Goal: Information Seeking & Learning: Learn about a topic

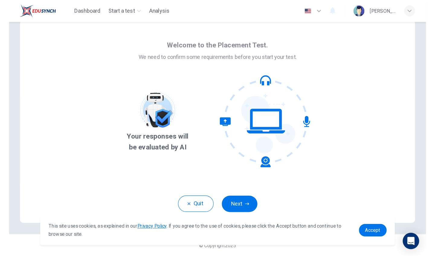
scroll to position [14, 0]
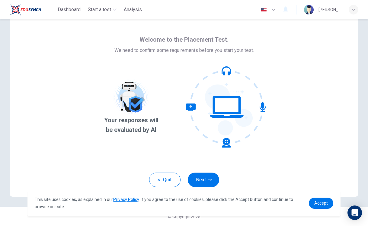
click at [310, 198] on div "Accept" at bounding box center [321, 203] width 24 height 11
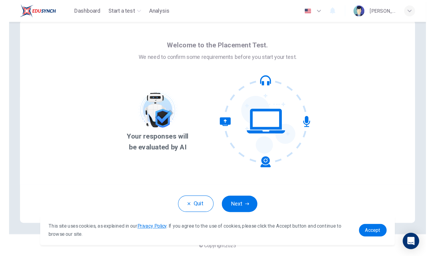
scroll to position [0, 0]
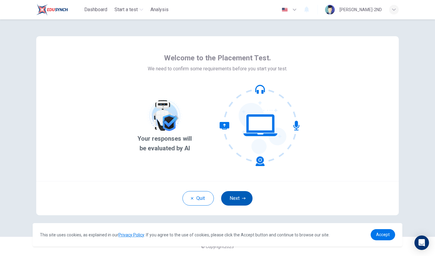
click at [232, 200] on button "Next" at bounding box center [236, 198] width 31 height 14
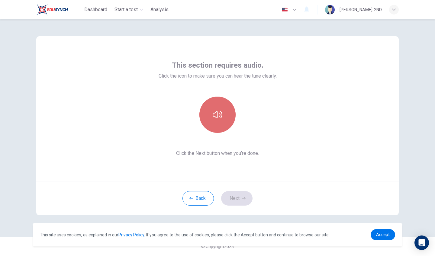
click at [218, 123] on button "button" at bounding box center [217, 115] width 36 height 36
click at [219, 125] on button "button" at bounding box center [217, 115] width 36 height 36
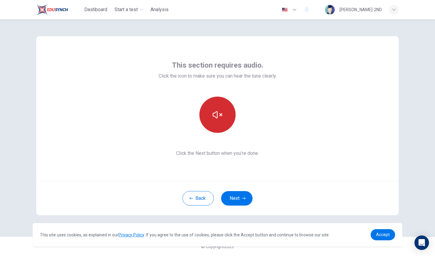
click at [219, 125] on button "button" at bounding box center [217, 115] width 36 height 36
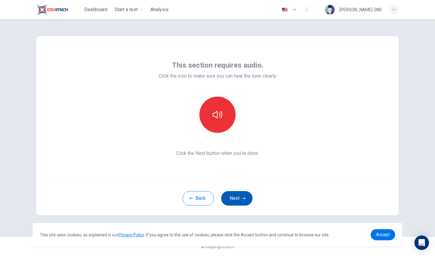
click at [239, 203] on button "Next" at bounding box center [236, 198] width 31 height 14
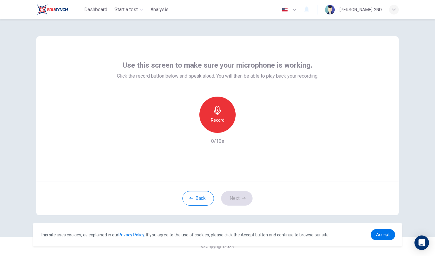
click at [219, 125] on div "Record" at bounding box center [217, 115] width 36 height 36
click at [219, 125] on div "Stop" at bounding box center [217, 115] width 36 height 36
click at [244, 129] on icon "button" at bounding box center [245, 128] width 6 height 6
click at [232, 193] on button "Next" at bounding box center [236, 198] width 31 height 14
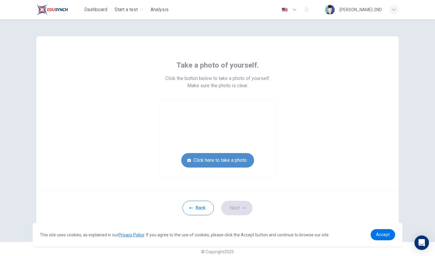
click at [219, 163] on button "Click here to take a photo" at bounding box center [217, 160] width 73 height 14
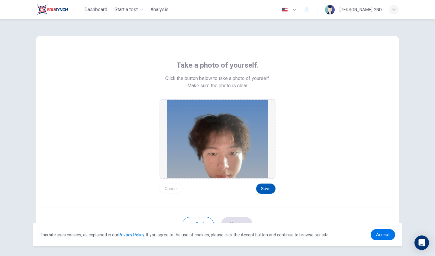
click at [265, 187] on button "Save" at bounding box center [265, 188] width 19 height 10
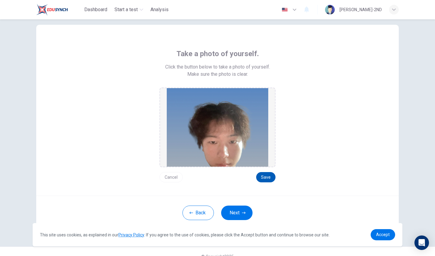
scroll to position [19, 0]
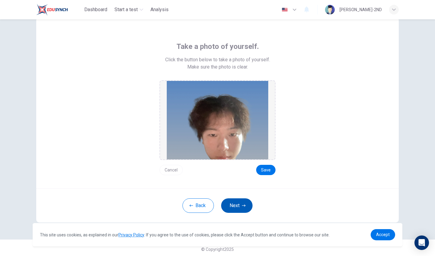
click at [247, 204] on button "Next" at bounding box center [236, 205] width 31 height 14
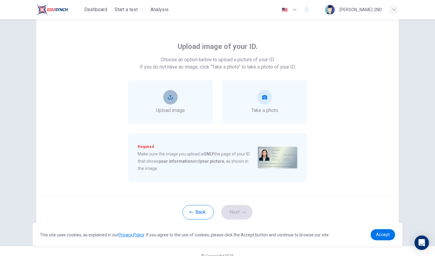
click at [169, 100] on button "upload" at bounding box center [170, 97] width 14 height 14
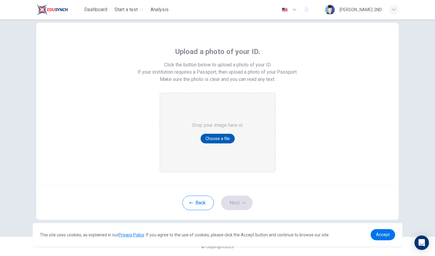
click at [210, 134] on button "Choose a file" at bounding box center [217, 139] width 34 height 10
click at [191, 203] on icon "button" at bounding box center [191, 203] width 4 height 2
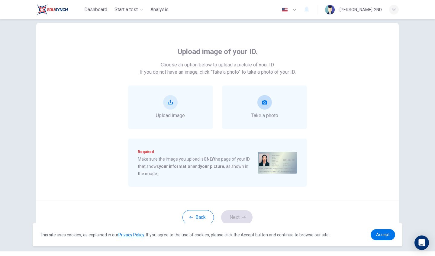
click at [252, 105] on div "Take a photo" at bounding box center [264, 107] width 27 height 24
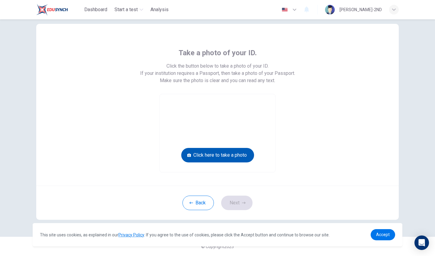
click at [236, 152] on button "Click here to take a photo" at bounding box center [217, 155] width 73 height 14
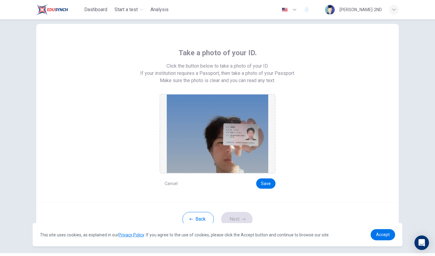
click at [168, 179] on button "Cancel" at bounding box center [170, 183] width 23 height 10
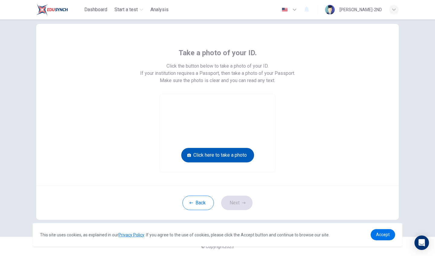
click at [224, 157] on button "Click here to take a photo" at bounding box center [217, 155] width 73 height 14
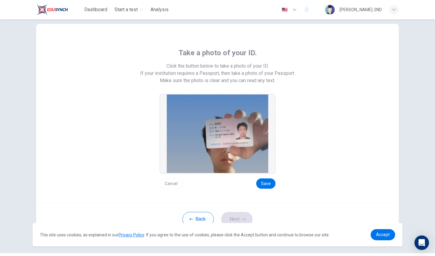
click at [178, 182] on button "Cancel" at bounding box center [170, 183] width 23 height 10
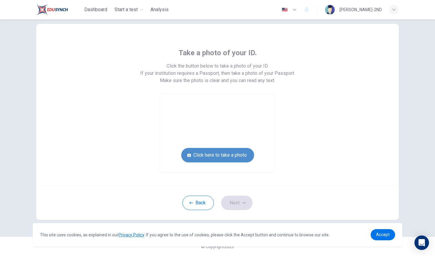
click at [233, 155] on button "Click here to take a photo" at bounding box center [217, 155] width 73 height 14
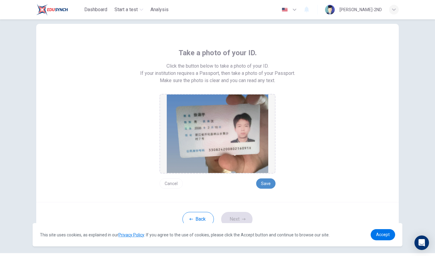
click at [264, 183] on button "Save" at bounding box center [265, 183] width 19 height 10
click at [236, 215] on button "Next" at bounding box center [236, 219] width 31 height 14
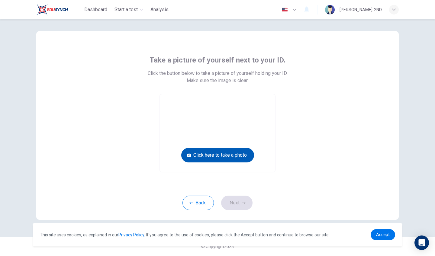
click at [234, 158] on button "Click here to take a photo" at bounding box center [217, 155] width 73 height 14
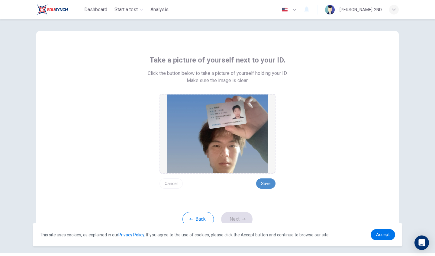
click at [266, 187] on button "Save" at bounding box center [265, 183] width 19 height 10
click at [242, 220] on icon "button" at bounding box center [244, 219] width 4 height 4
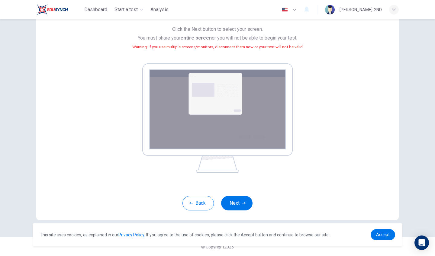
scroll to position [57, 0]
click at [233, 209] on button "Next" at bounding box center [236, 203] width 31 height 14
click at [239, 202] on button "Next" at bounding box center [236, 203] width 31 height 14
click at [238, 203] on button "Next" at bounding box center [236, 203] width 31 height 14
click at [368, 226] on span "Accept" at bounding box center [383, 234] width 14 height 5
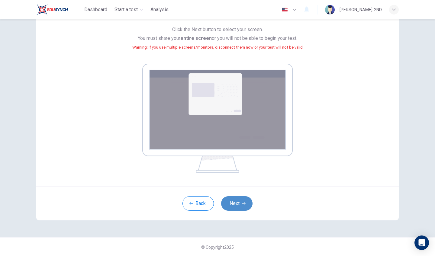
click at [243, 204] on icon "button" at bounding box center [244, 204] width 4 height 4
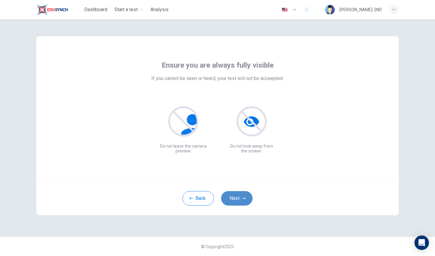
click at [242, 199] on icon "button" at bounding box center [244, 198] width 4 height 4
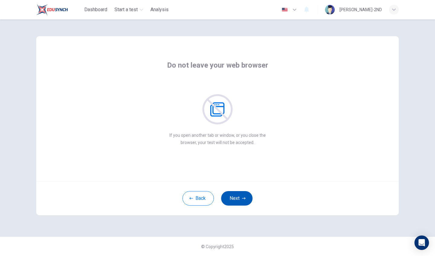
click at [242, 199] on icon "button" at bounding box center [244, 198] width 4 height 4
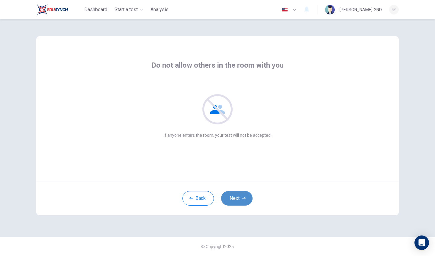
click at [242, 199] on icon "button" at bounding box center [244, 198] width 4 height 4
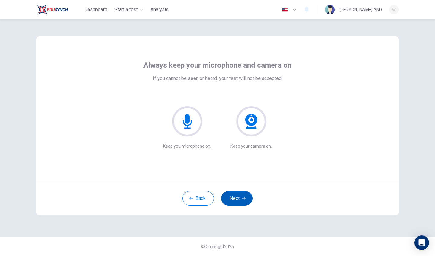
click at [242, 199] on icon "button" at bounding box center [244, 198] width 4 height 4
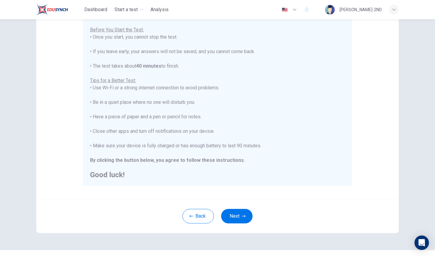
scroll to position [65, 0]
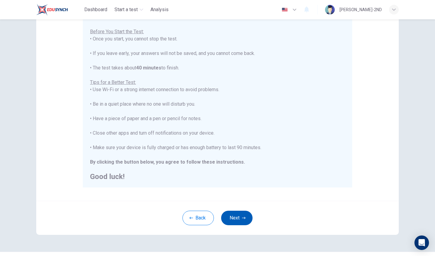
click at [242, 212] on button "Next" at bounding box center [236, 218] width 31 height 14
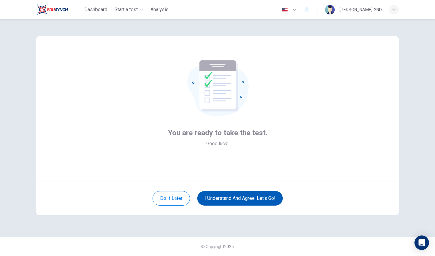
scroll to position [0, 0]
click at [222, 203] on button "I understand and agree. Let’s go!" at bounding box center [239, 198] width 85 height 14
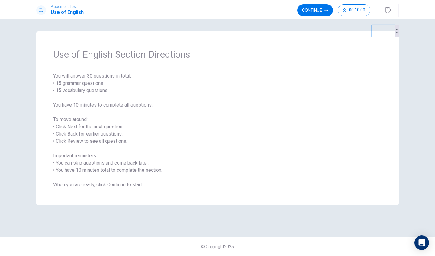
drag, startPoint x: 391, startPoint y: 41, endPoint x: 391, endPoint y: 22, distance: 19.0
click at [368, 22] on div "Use of English Section Directions You will answer 30 questions in total: • 15 g…" at bounding box center [217, 137] width 435 height 237
click at [321, 14] on button "Continue" at bounding box center [315, 10] width 36 height 12
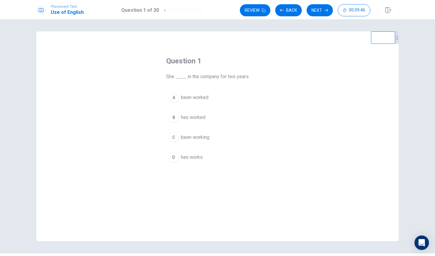
click at [183, 115] on span "has worked" at bounding box center [193, 117] width 24 height 7
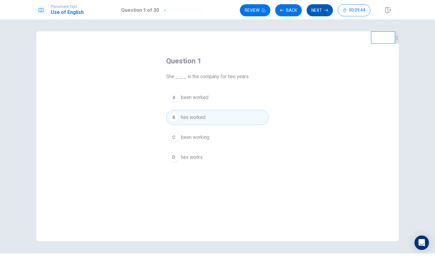
click at [319, 8] on button "Next" at bounding box center [319, 10] width 26 height 12
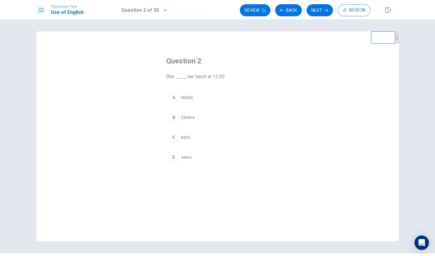
click at [176, 139] on div "C" at bounding box center [174, 137] width 10 height 10
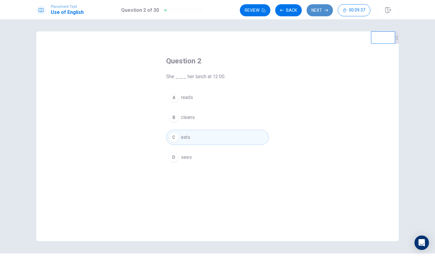
click at [311, 10] on button "Next" at bounding box center [319, 10] width 26 height 12
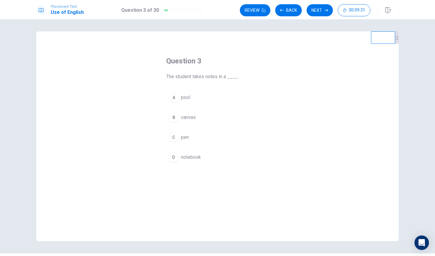
click at [177, 161] on button "D notebook" at bounding box center [217, 157] width 103 height 15
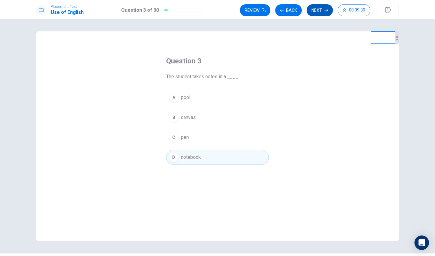
click at [311, 10] on button "Next" at bounding box center [319, 10] width 26 height 12
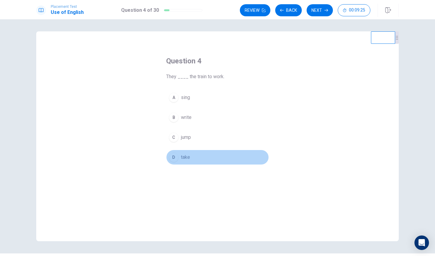
click at [174, 151] on button "D take" at bounding box center [217, 157] width 103 height 15
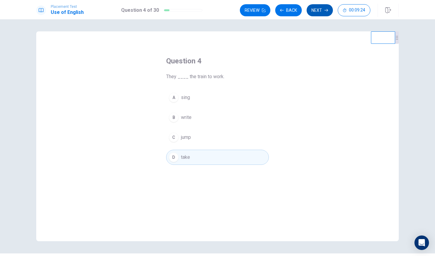
click at [315, 9] on button "Next" at bounding box center [319, 10] width 26 height 12
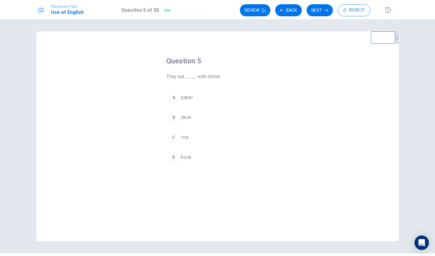
click at [178, 133] on button "C rice" at bounding box center [217, 137] width 103 height 15
click at [322, 11] on button "Next" at bounding box center [319, 10] width 26 height 12
click at [183, 139] on span "Are" at bounding box center [184, 137] width 7 height 7
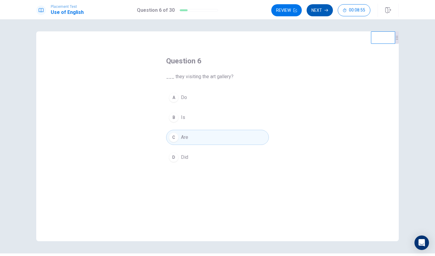
click at [318, 14] on button "Next" at bounding box center [319, 10] width 26 height 12
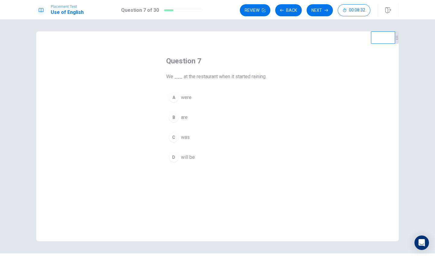
click at [180, 95] on button "A were" at bounding box center [217, 97] width 103 height 15
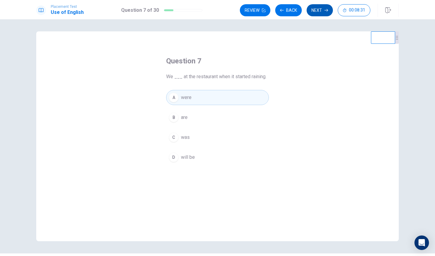
click at [316, 9] on button "Next" at bounding box center [319, 10] width 26 height 12
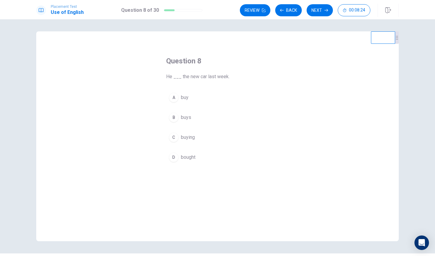
click at [182, 155] on span "bought" at bounding box center [188, 157] width 14 height 7
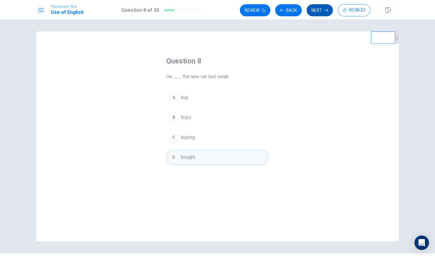
click at [318, 12] on button "Next" at bounding box center [319, 10] width 26 height 12
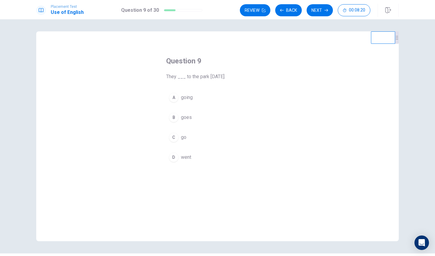
click at [180, 156] on button "D went" at bounding box center [217, 157] width 103 height 15
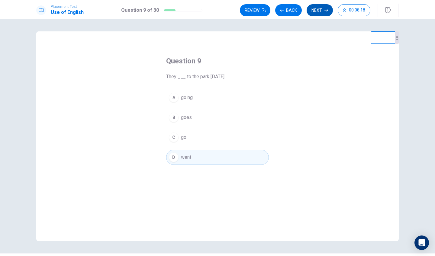
click at [317, 11] on button "Next" at bounding box center [319, 10] width 26 height 12
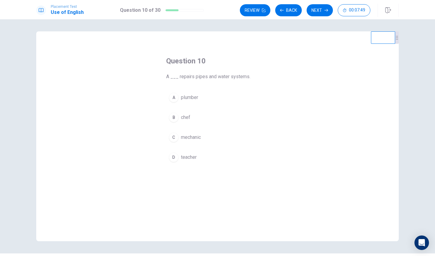
click at [185, 99] on span "plumber" at bounding box center [189, 97] width 17 height 7
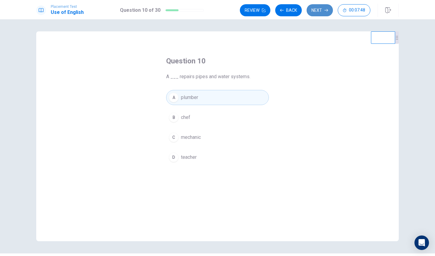
click at [321, 11] on button "Next" at bounding box center [319, 10] width 26 height 12
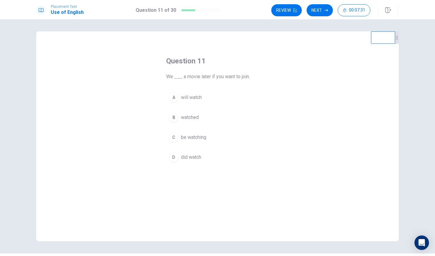
click at [193, 97] on span "will watch" at bounding box center [191, 97] width 21 height 7
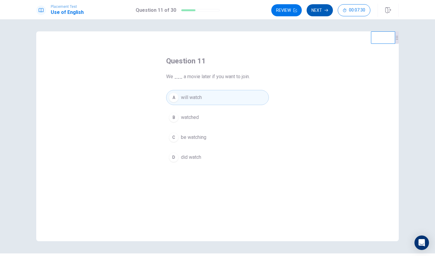
click at [320, 14] on button "Next" at bounding box center [319, 10] width 26 height 12
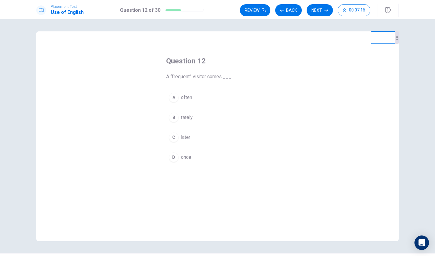
click at [187, 91] on button "A often" at bounding box center [217, 97] width 103 height 15
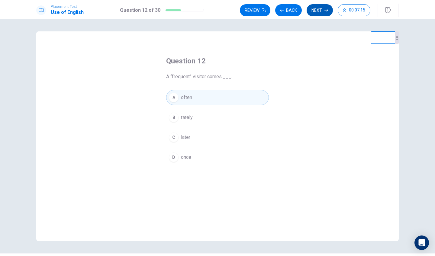
click at [317, 11] on button "Next" at bounding box center [319, 10] width 26 height 12
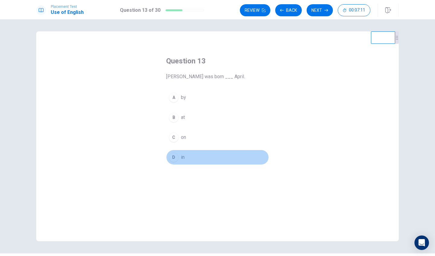
click at [173, 158] on div "D" at bounding box center [174, 157] width 10 height 10
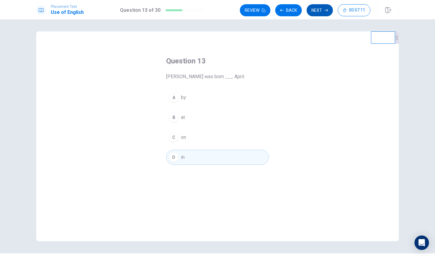
click at [319, 7] on button "Next" at bounding box center [319, 10] width 26 height 12
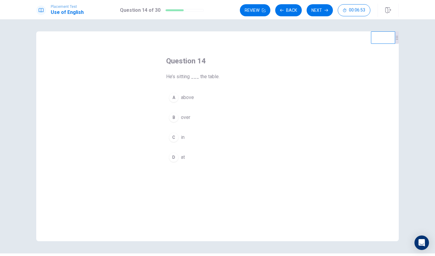
click at [182, 155] on span "at" at bounding box center [183, 157] width 4 height 7
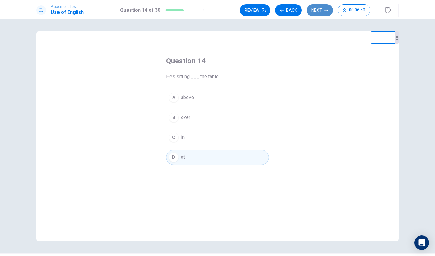
click at [315, 8] on button "Next" at bounding box center [319, 10] width 26 height 12
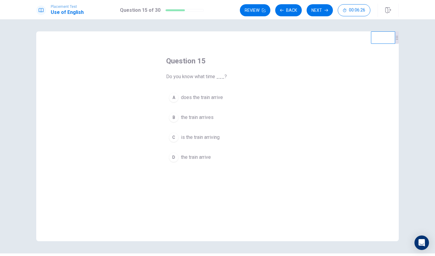
click at [207, 116] on span "the train arrives" at bounding box center [197, 117] width 33 height 7
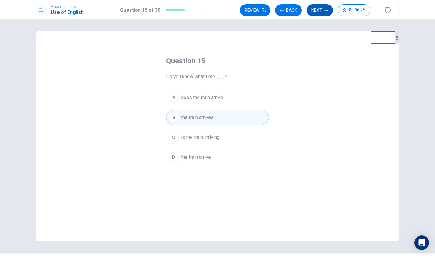
click at [313, 13] on button "Next" at bounding box center [319, 10] width 26 height 12
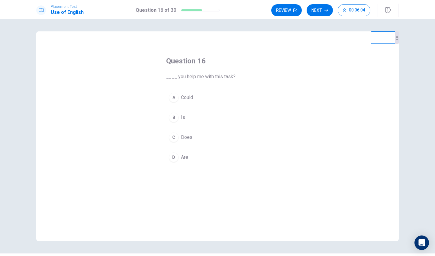
click at [201, 92] on button "A Could" at bounding box center [217, 97] width 103 height 15
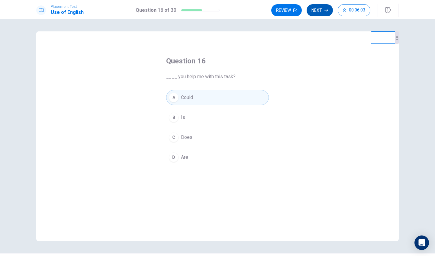
click at [317, 12] on button "Next" at bounding box center [319, 10] width 26 height 12
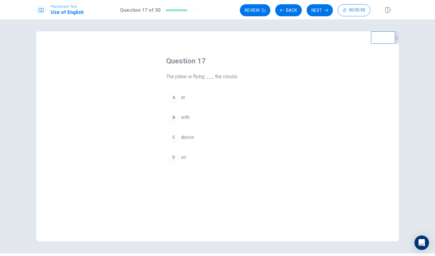
click at [178, 138] on div "C" at bounding box center [174, 137] width 10 height 10
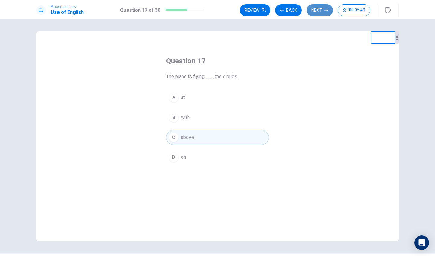
click at [313, 8] on button "Next" at bounding box center [319, 10] width 26 height 12
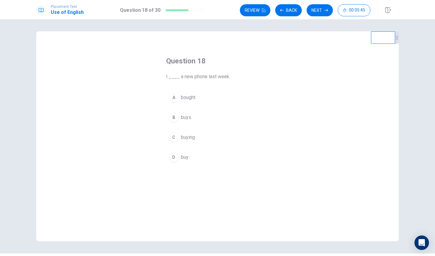
click at [197, 95] on button "A bought" at bounding box center [217, 97] width 103 height 15
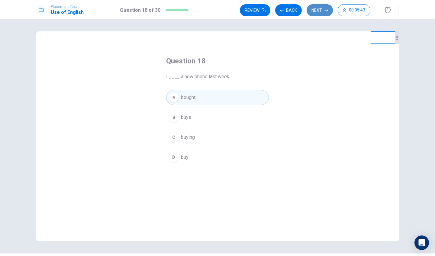
click at [311, 14] on button "Next" at bounding box center [319, 10] width 26 height 12
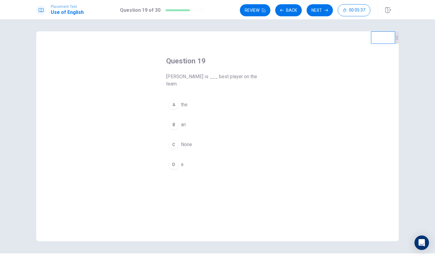
click at [175, 160] on div "D" at bounding box center [174, 165] width 10 height 10
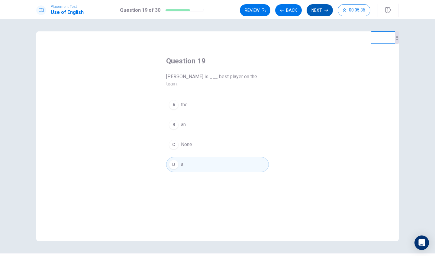
click at [322, 14] on button "Next" at bounding box center [319, 10] width 26 height 12
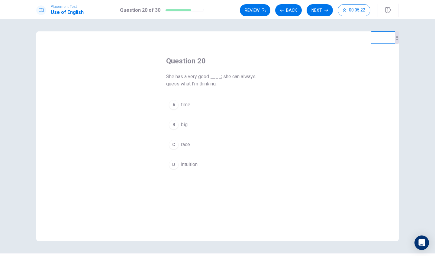
click at [185, 163] on span "intuition" at bounding box center [189, 164] width 17 height 7
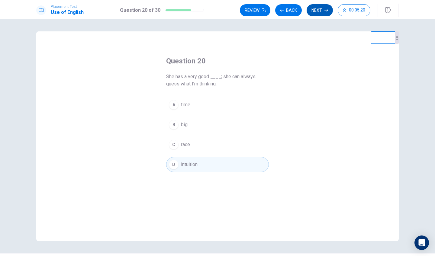
click at [314, 13] on button "Next" at bounding box center [319, 10] width 26 height 12
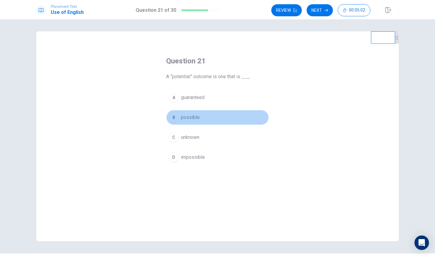
click at [193, 116] on span "possible" at bounding box center [190, 117] width 19 height 7
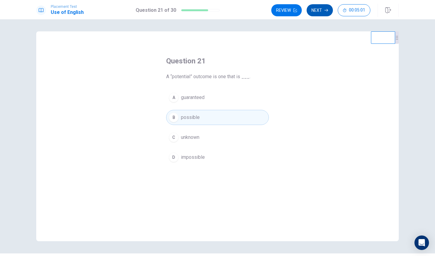
click at [318, 12] on button "Next" at bounding box center [319, 10] width 26 height 12
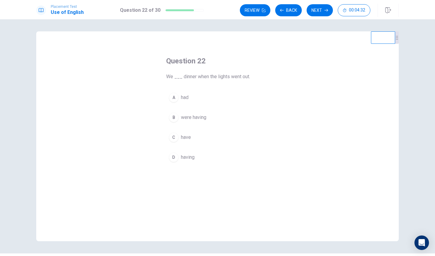
scroll to position [2, 0]
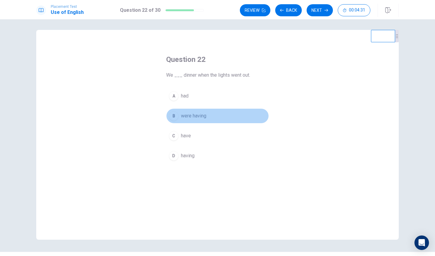
click at [203, 123] on button "B were having" at bounding box center [217, 115] width 103 height 15
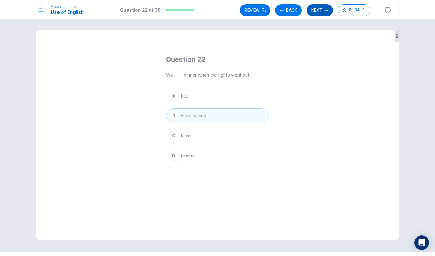
click at [318, 13] on button "Next" at bounding box center [319, 10] width 26 height 12
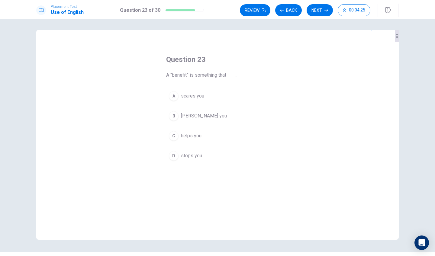
click at [191, 136] on span "helps you" at bounding box center [191, 135] width 21 height 7
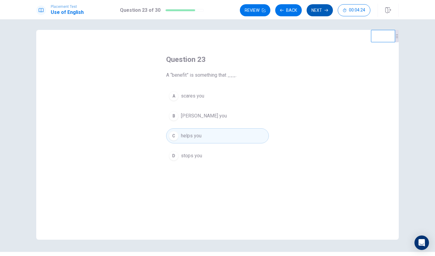
click at [313, 13] on button "Next" at bounding box center [319, 10] width 26 height 12
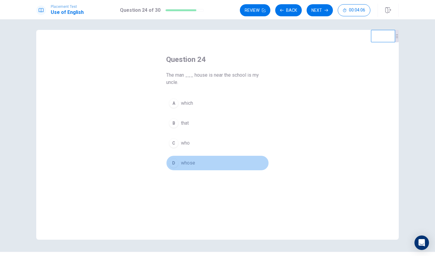
click at [187, 166] on span "whose" at bounding box center [188, 162] width 14 height 7
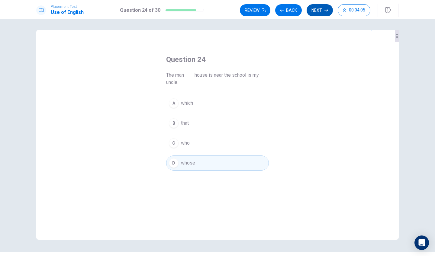
click at [316, 7] on button "Next" at bounding box center [319, 10] width 26 height 12
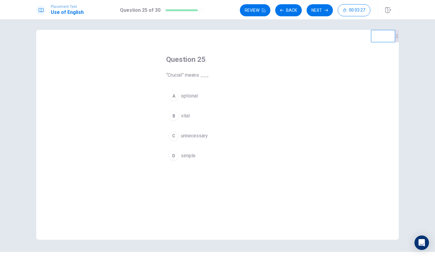
click at [203, 113] on button "B vital" at bounding box center [217, 115] width 103 height 15
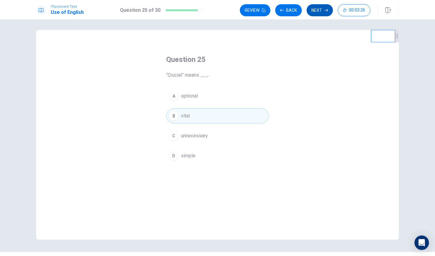
click at [311, 10] on button "Next" at bounding box center [319, 10] width 26 height 12
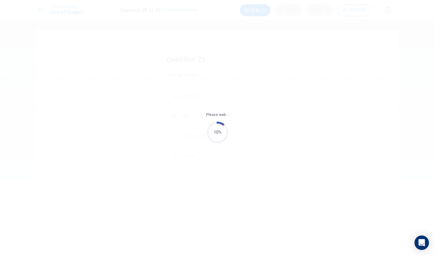
scroll to position [0, 0]
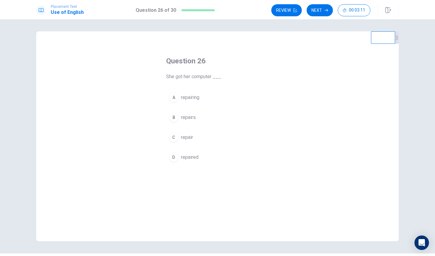
click at [190, 155] on span "repaired" at bounding box center [190, 157] width 18 height 7
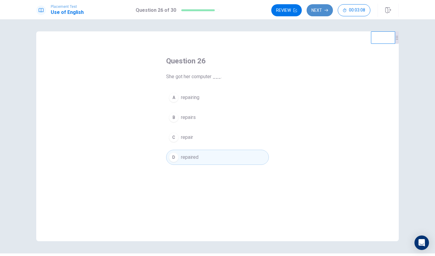
click at [318, 13] on button "Next" at bounding box center [319, 10] width 26 height 12
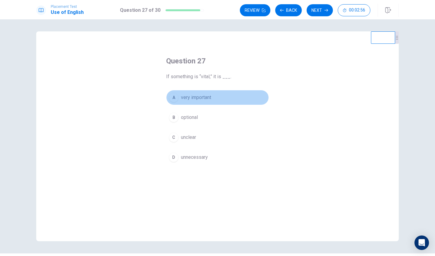
click at [204, 91] on button "A very important" at bounding box center [217, 97] width 103 height 15
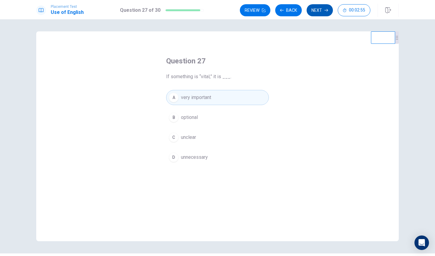
click at [314, 10] on button "Next" at bounding box center [319, 10] width 26 height 12
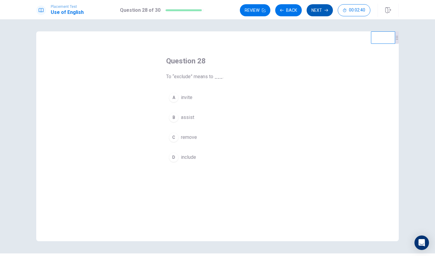
click at [317, 8] on button "Next" at bounding box center [319, 10] width 26 height 12
click at [288, 15] on button "Back" at bounding box center [288, 10] width 27 height 12
click at [321, 14] on button "Next" at bounding box center [319, 10] width 26 height 12
click at [287, 13] on button "Back" at bounding box center [288, 10] width 27 height 12
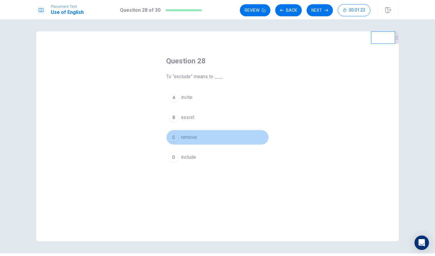
click at [196, 135] on span "remove" at bounding box center [189, 137] width 16 height 7
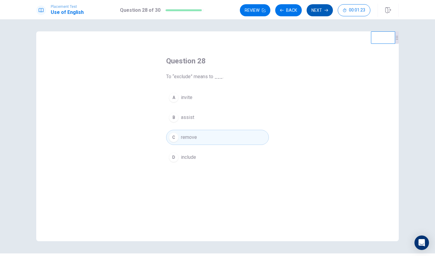
click at [321, 13] on button "Next" at bounding box center [319, 10] width 26 height 12
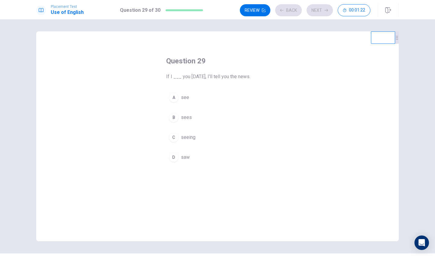
click at [202, 99] on button "A see" at bounding box center [217, 97] width 103 height 15
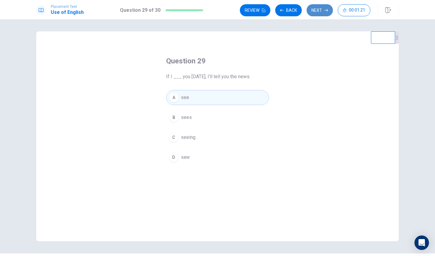
click at [321, 11] on button "Next" at bounding box center [319, 10] width 26 height 12
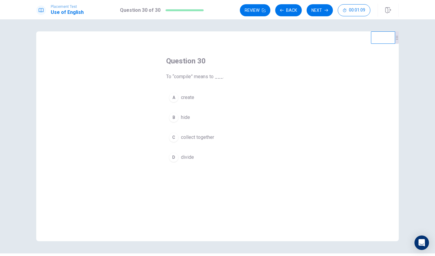
click at [198, 142] on button "C collect together" at bounding box center [217, 137] width 103 height 15
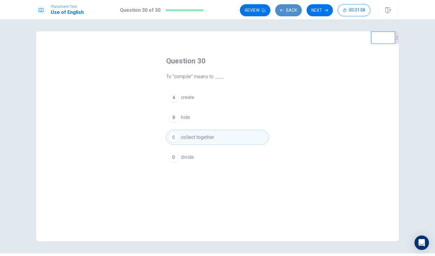
click at [286, 14] on button "Back" at bounding box center [288, 10] width 27 height 12
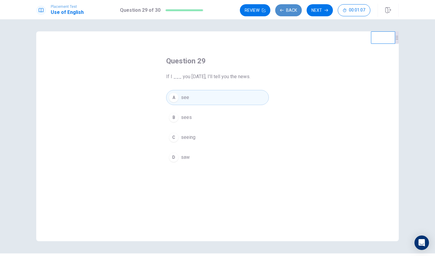
click at [286, 14] on button "Back" at bounding box center [288, 10] width 27 height 12
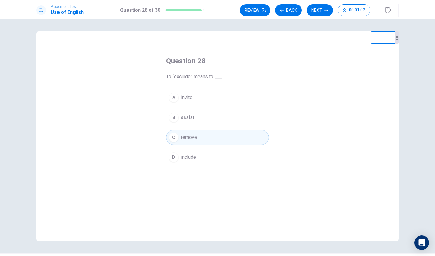
click at [320, 4] on div "Review Back Next 00:01:02" at bounding box center [319, 10] width 159 height 13
click at [320, 7] on button "Next" at bounding box center [319, 10] width 26 height 12
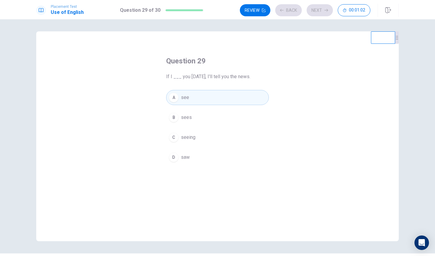
click at [320, 7] on div "Review Back Next 00:01:02" at bounding box center [305, 10] width 130 height 12
click at [322, 12] on button "Next" at bounding box center [319, 10] width 26 height 12
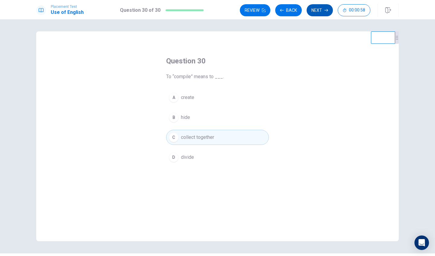
click at [320, 12] on button "Next" at bounding box center [319, 10] width 26 height 12
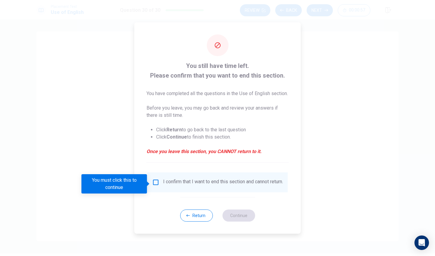
click at [154, 186] on input "You must click this to continue" at bounding box center [155, 182] width 7 height 7
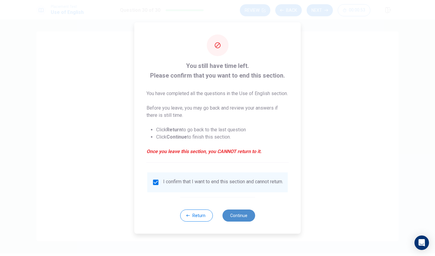
click at [240, 221] on button "Continue" at bounding box center [238, 215] width 33 height 12
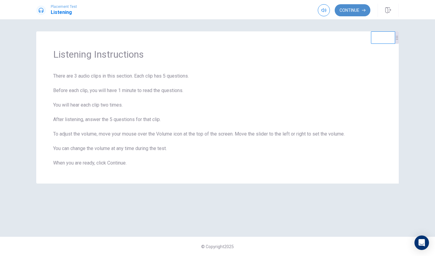
click at [362, 10] on icon "button" at bounding box center [364, 10] width 4 height 4
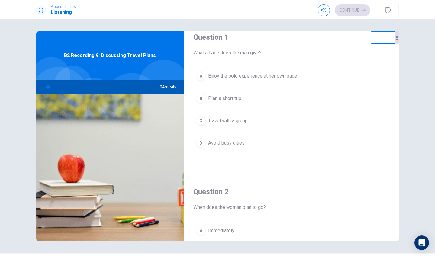
scroll to position [12, 0]
drag, startPoint x: 209, startPoint y: 52, endPoint x: 228, endPoint y: 52, distance: 19.0
click at [228, 52] on span "What advice does the man give?" at bounding box center [291, 51] width 196 height 7
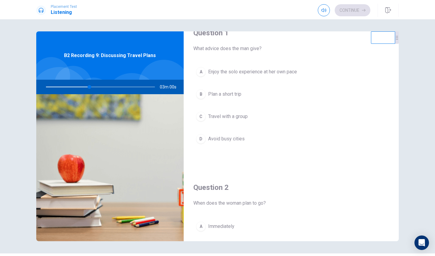
scroll to position [15, 0]
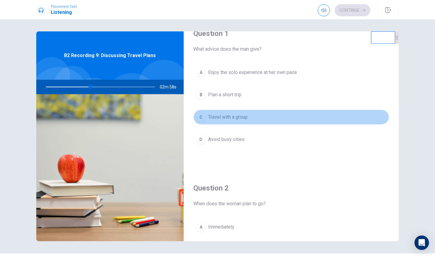
click at [241, 123] on button "C Travel with a group" at bounding box center [291, 117] width 196 height 15
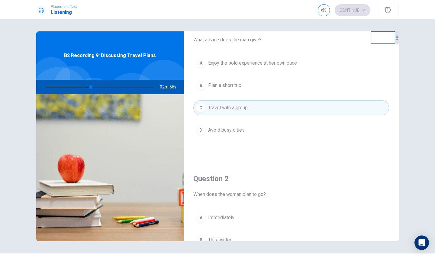
scroll to position [18, 0]
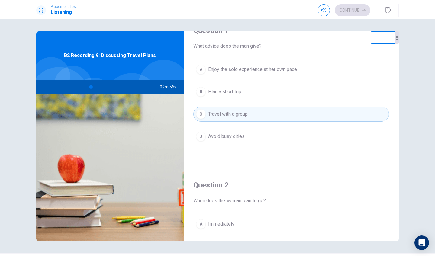
click at [245, 86] on button "B Plan a short trip" at bounding box center [291, 91] width 196 height 15
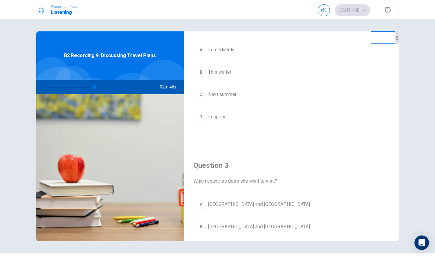
scroll to position [190, 0]
click at [226, 53] on span "Immediately" at bounding box center [221, 51] width 26 height 7
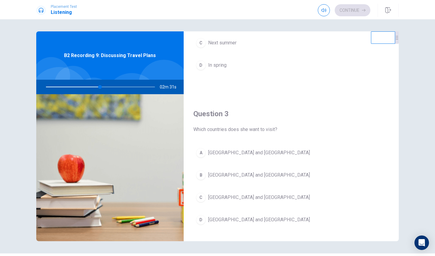
scroll to position [242, 0]
click at [238, 223] on span "[GEOGRAPHIC_DATA] and [GEOGRAPHIC_DATA]" at bounding box center [259, 220] width 102 height 7
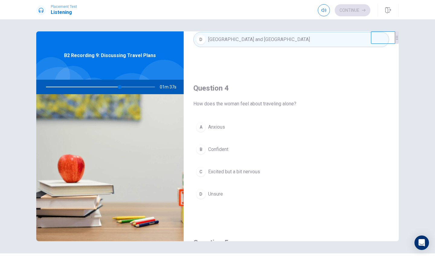
scroll to position [414, 0]
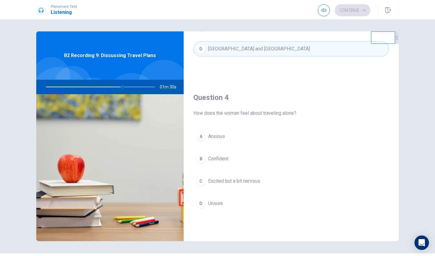
click at [229, 180] on span "Excited but a bit nervous" at bounding box center [234, 180] width 52 height 7
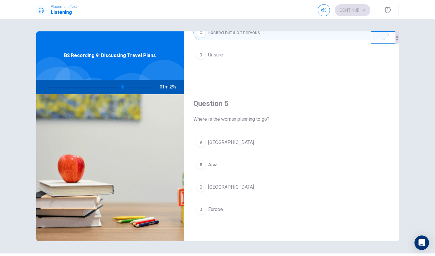
scroll to position [563, 0]
drag, startPoint x: 126, startPoint y: 86, endPoint x: 132, endPoint y: 86, distance: 6.6
click at [132, 86] on div at bounding box center [99, 87] width 121 height 14
click at [228, 164] on button "B Asia" at bounding box center [291, 164] width 196 height 15
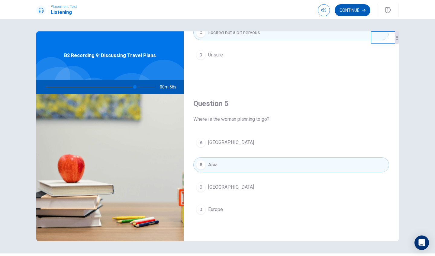
click at [356, 4] on button "Continue" at bounding box center [352, 10] width 36 height 12
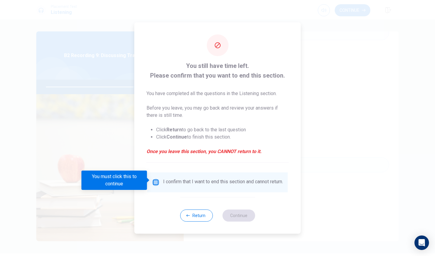
click at [155, 182] on input "You must click this to continue" at bounding box center [155, 182] width 7 height 7
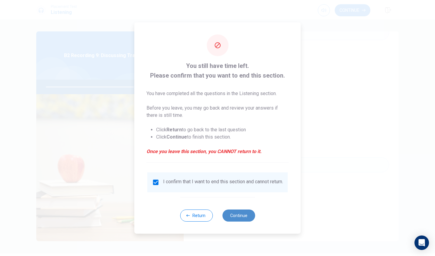
click at [235, 218] on button "Continue" at bounding box center [238, 215] width 33 height 12
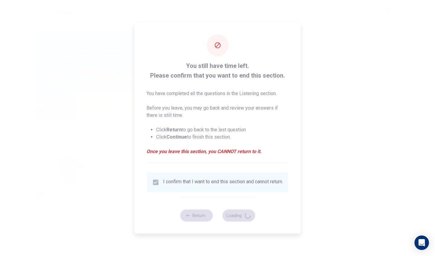
type input "83"
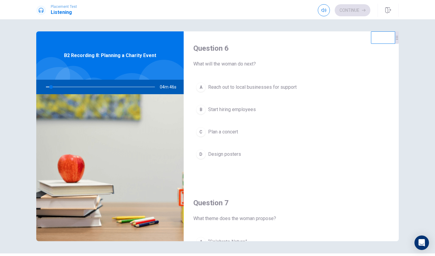
drag, startPoint x: 202, startPoint y: 64, endPoint x: 244, endPoint y: 75, distance: 44.0
click at [244, 71] on div "Question 6 What will the woman do next? A Reach out to local businesses for sup…" at bounding box center [290, 108] width 215 height 155
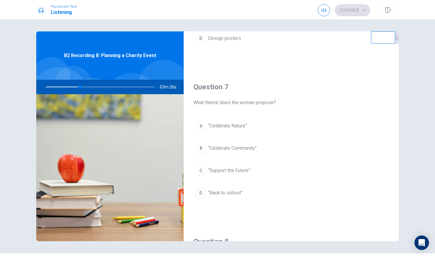
scroll to position [127, 0]
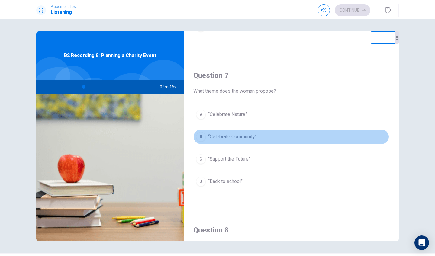
click at [247, 143] on button "B “Celebrate Community”" at bounding box center [291, 136] width 196 height 15
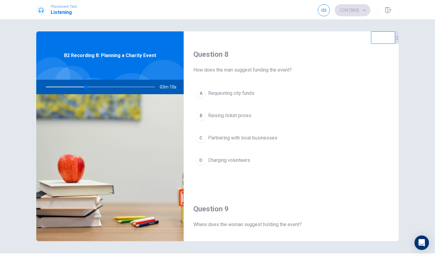
scroll to position [302, 0]
click at [235, 159] on span "Charging volunteers" at bounding box center [229, 161] width 42 height 7
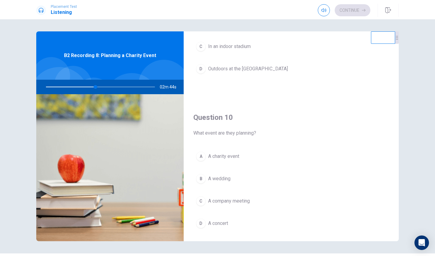
scroll to position [561, 0]
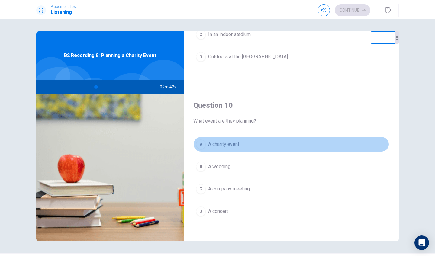
click at [239, 147] on span "A charity event" at bounding box center [223, 144] width 31 height 7
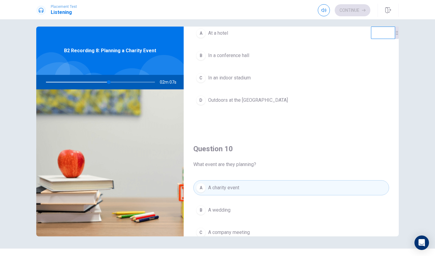
scroll to position [480, 0]
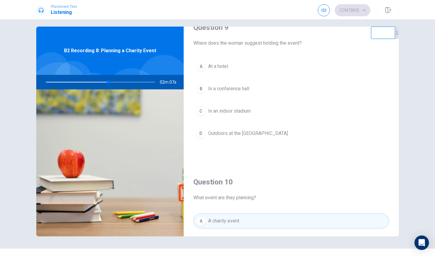
click at [248, 68] on button "A At a hotel" at bounding box center [291, 66] width 196 height 15
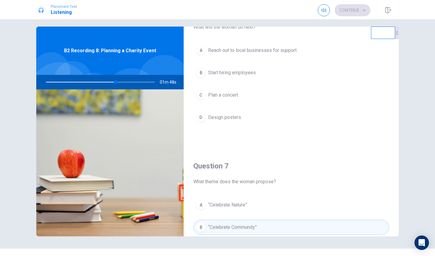
scroll to position [0, 0]
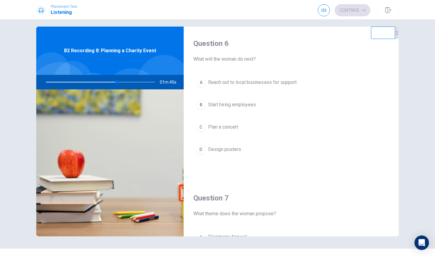
click at [264, 87] on button "A Reach out to local businesses for support" at bounding box center [291, 82] width 196 height 15
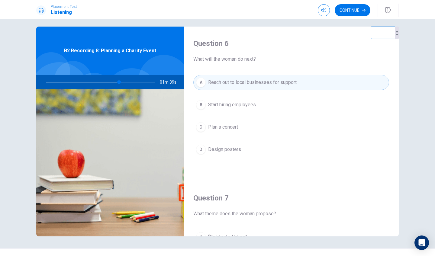
click at [351, 3] on div "Placement Test Listening Continue" at bounding box center [217, 9] width 435 height 19
click at [351, 13] on button "Continue" at bounding box center [352, 10] width 36 height 12
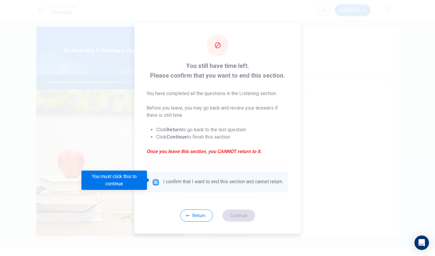
click at [153, 182] on input "You must click this to continue" at bounding box center [155, 182] width 7 height 7
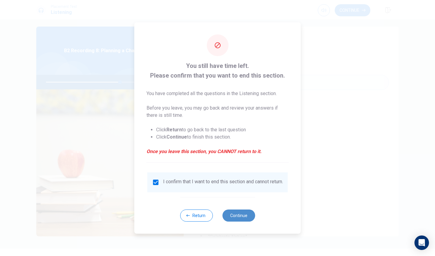
click at [231, 220] on button "Continue" at bounding box center [238, 215] width 33 height 12
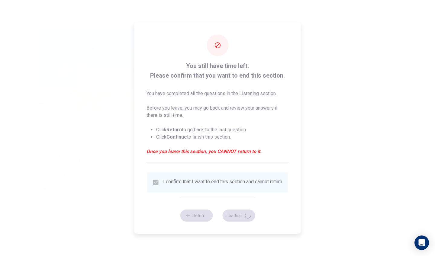
type input "69"
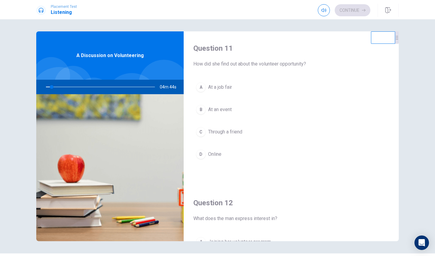
drag, startPoint x: 213, startPoint y: 65, endPoint x: 235, endPoint y: 65, distance: 22.0
click at [235, 65] on span "How did she find out about the volunteer opportunity?" at bounding box center [291, 63] width 196 height 7
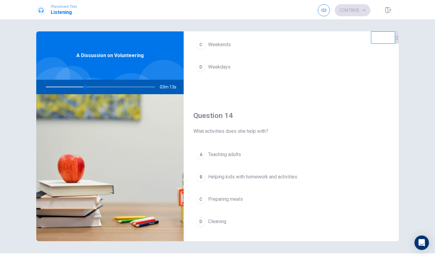
scroll to position [409, 0]
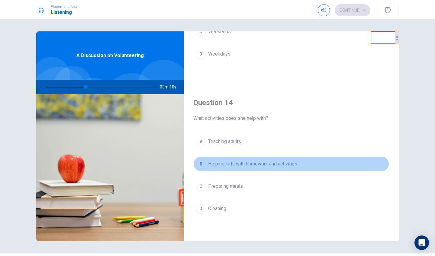
click at [237, 169] on button "B Helping kids with homework and activities" at bounding box center [291, 163] width 196 height 15
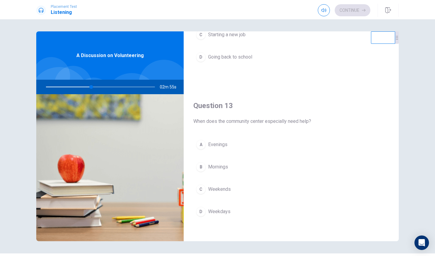
scroll to position [251, 0]
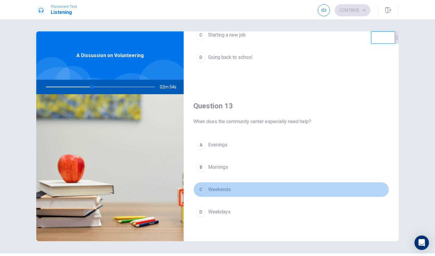
click at [227, 186] on span "Weekends" at bounding box center [219, 189] width 23 height 7
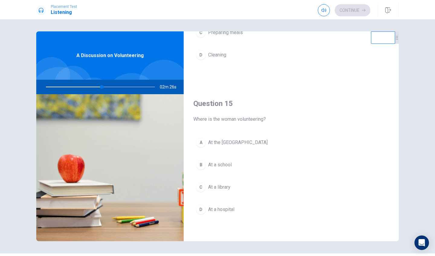
scroll to position [563, 0]
click at [241, 165] on button "B At a school" at bounding box center [291, 164] width 196 height 15
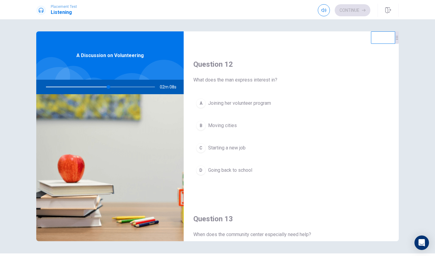
scroll to position [137, 0]
click at [260, 104] on span "Joining her volunteer program" at bounding box center [239, 104] width 63 height 7
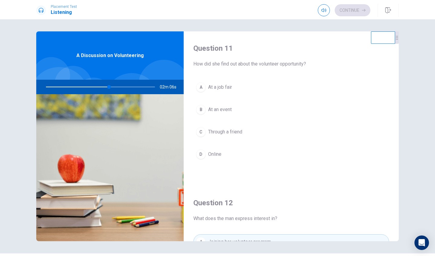
scroll to position [0, 0]
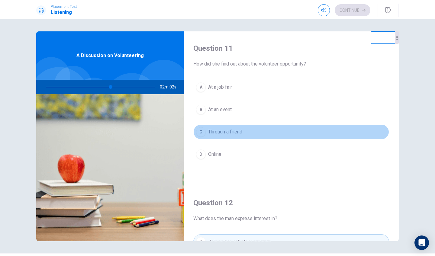
click at [253, 126] on button "C Through a friend" at bounding box center [291, 131] width 196 height 15
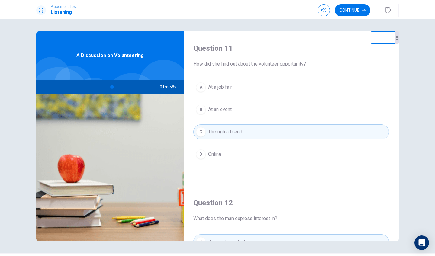
click at [224, 152] on button "D Online" at bounding box center [291, 154] width 196 height 15
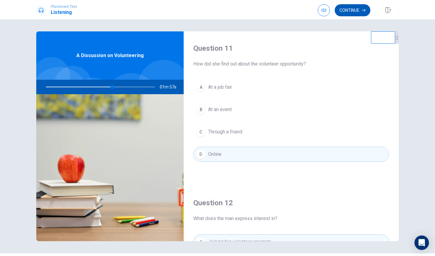
click at [349, 9] on button "Continue" at bounding box center [352, 10] width 36 height 12
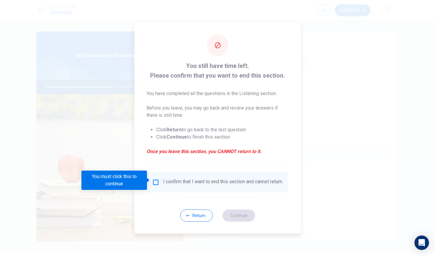
click at [159, 183] on div "I confirm that I want to end this section and cannot return." at bounding box center [217, 182] width 131 height 7
click at [152, 179] on input "You must click this to continue" at bounding box center [155, 182] width 7 height 7
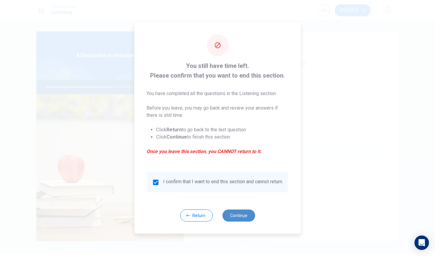
click at [231, 214] on button "Continue" at bounding box center [238, 215] width 33 height 12
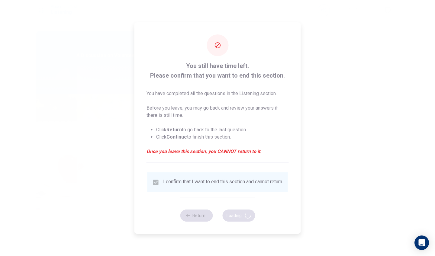
type input "63"
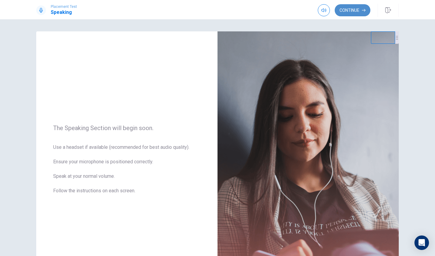
click at [350, 10] on button "Continue" at bounding box center [352, 10] width 36 height 12
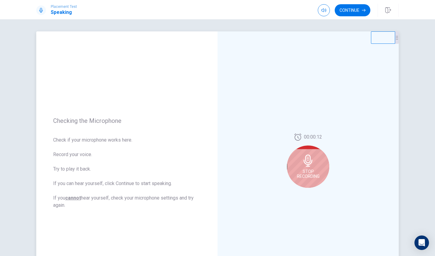
click at [319, 164] on div "Stop Recording" at bounding box center [308, 166] width 42 height 42
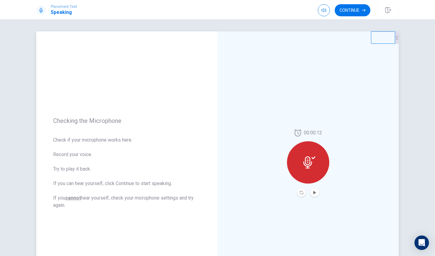
click at [315, 190] on button "Play Audio" at bounding box center [314, 192] width 8 height 8
click at [349, 13] on button "Continue" at bounding box center [352, 10] width 36 height 12
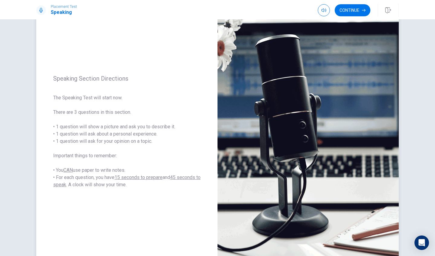
scroll to position [33, 0]
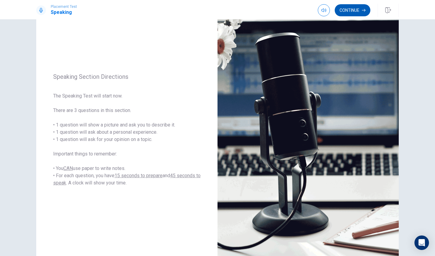
click at [347, 8] on button "Continue" at bounding box center [352, 10] width 36 height 12
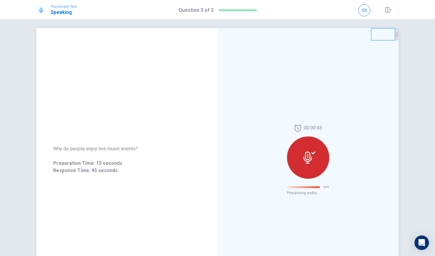
scroll to position [0, 0]
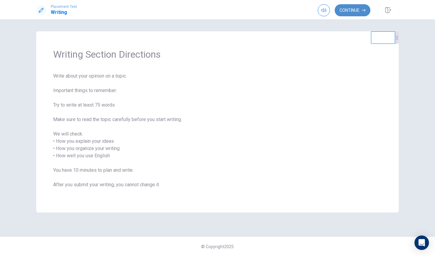
click at [352, 13] on button "Continue" at bounding box center [352, 10] width 36 height 12
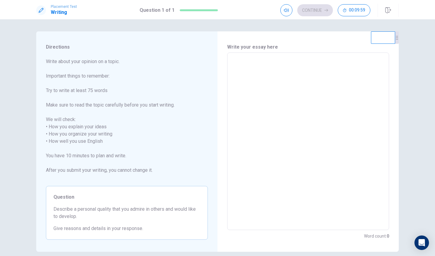
click at [245, 77] on textarea at bounding box center [307, 141] width 153 height 167
type textarea "O"
type textarea "x"
type textarea "On"
type textarea "x"
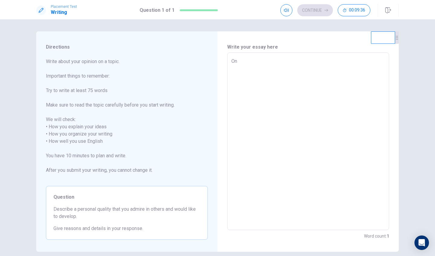
type textarea "One"
type textarea "x"
type textarea "One"
type textarea "x"
type textarea "One p"
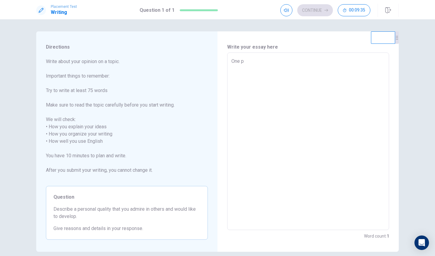
type textarea "x"
type textarea "One pe"
type textarea "x"
type textarea "One per"
type textarea "x"
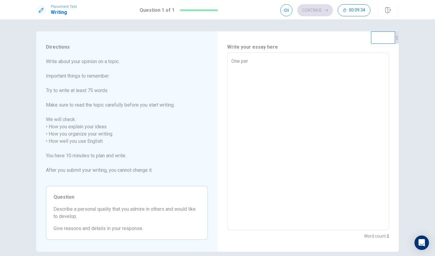
type textarea "One pers"
type textarea "x"
type textarea "One perso"
type textarea "x"
type textarea "One person"
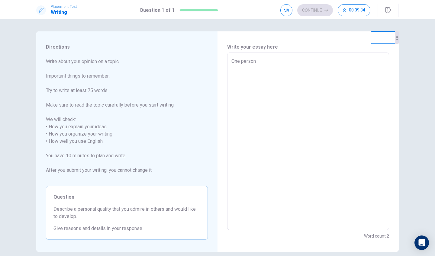
type textarea "x"
type textarea "One persona"
type textarea "x"
type textarea "One personal"
type textarea "x"
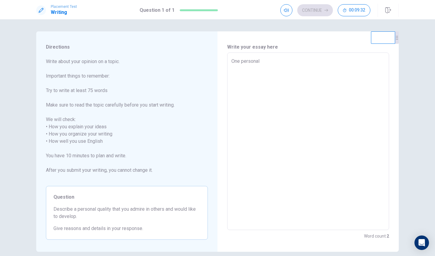
type textarea "One personal"
type textarea "x"
type textarea "One personal q"
type textarea "x"
type textarea "One personal qu"
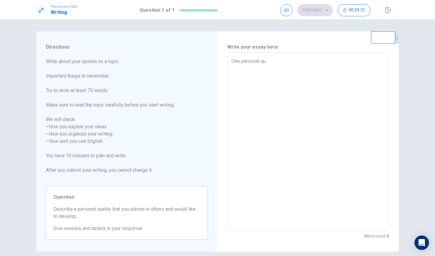
type textarea "x"
type textarea "One personal qua"
type textarea "x"
type textarea "One personal qual"
type textarea "x"
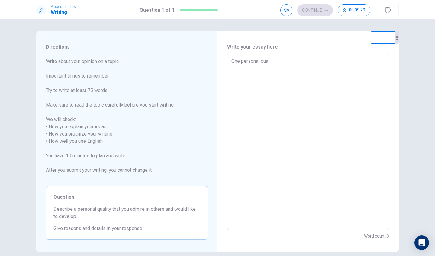
type textarea "One personal quali"
type textarea "x"
type textarea "One personal qualit"
type textarea "x"
type textarea "One personal quality"
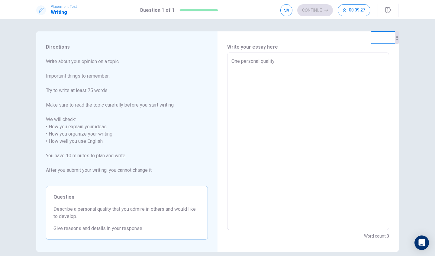
type textarea "x"
type textarea "One personal quality"
type textarea "x"
type textarea "One personal quality I"
type textarea "x"
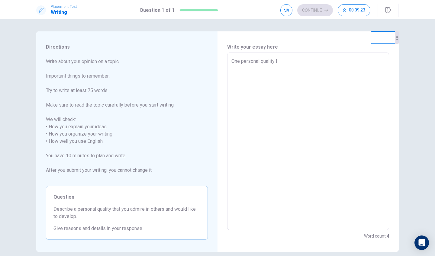
type textarea "One personal quality Id"
type textarea "x"
type textarea "One personal quality Ide"
type textarea "x"
type textarea "One personal quality Idee"
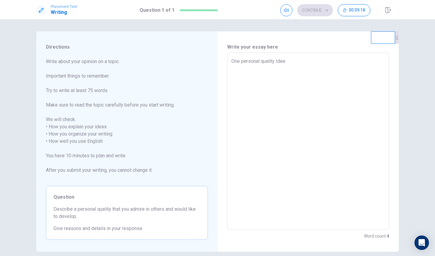
type textarea "x"
type textarea "One personal quality Ideed"
type textarea "x"
type textarea "One personal quality Ideede"
type textarea "x"
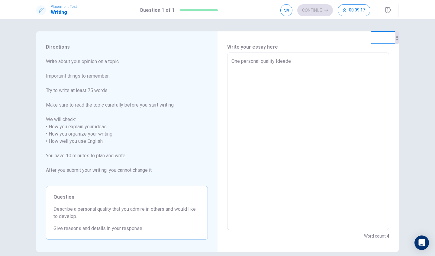
type textarea "One personal quality Ideedee"
type textarea "x"
type textarea "One personal quality Ideedeep"
type textarea "x"
type textarea "One personal quality Ideedeepl"
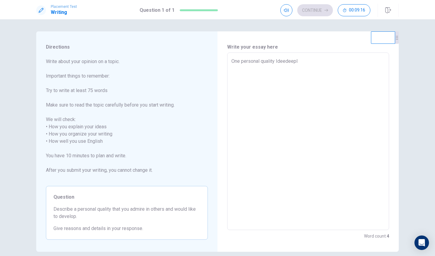
type textarea "x"
type textarea "One personal quality Ideedeep"
type textarea "x"
type textarea "One personal quality Ideedee"
type textarea "x"
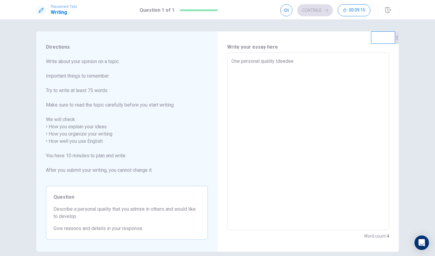
type textarea "One personal quality Ideede"
type textarea "x"
type textarea "One personal quality Ideed"
type textarea "x"
type textarea "One personal quality Idee"
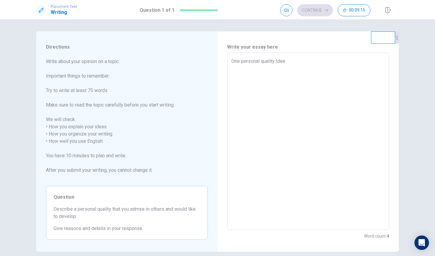
type textarea "x"
type textarea "One personal quality Ide"
type textarea "x"
type textarea "One personal quality Id"
type textarea "x"
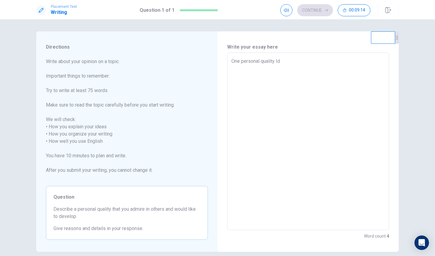
type textarea "One personal quality I"
type textarea "x"
type textarea "One personal quality I"
type textarea "x"
type textarea "One personal quality I d"
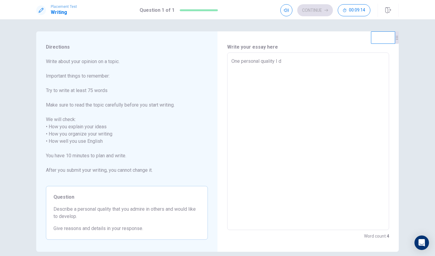
type textarea "x"
type textarea "One personal quality I de"
type textarea "x"
type textarea "One personal quality I dee"
type textarea "x"
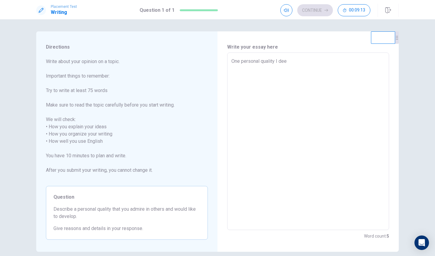
type textarea "One personal quality I deep"
type textarea "x"
type textarea "One personal quality I deepl"
type textarea "x"
type textarea "One personal quality I deeply"
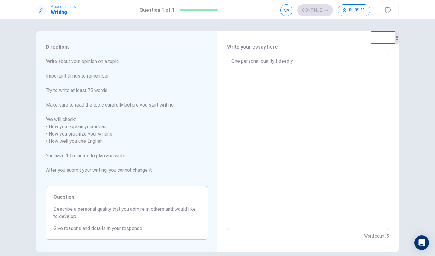
type textarea "x"
type textarea "One personal quality I deeply"
type textarea "x"
type textarea "One personal quality I deeply a"
type textarea "x"
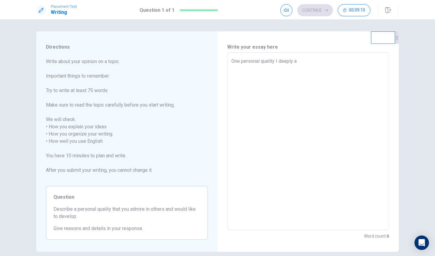
type textarea "One personal quality I deeply ad"
type textarea "x"
type textarea "One personal quality I deeply adm"
type textarea "x"
type textarea "One personal quality I deeply admi"
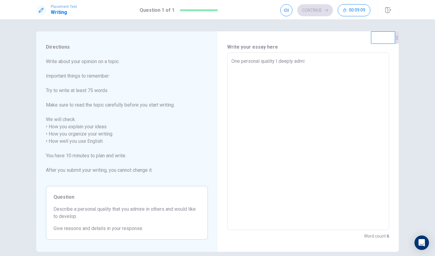
type textarea "x"
type textarea "One personal quality I deeply [PERSON_NAME]"
type textarea "x"
type textarea "One personal quality I deeply admire"
type textarea "x"
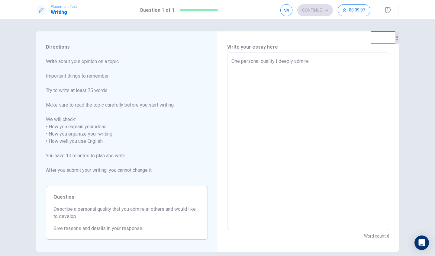
type textarea "One personal quality I deeply admire"
type textarea "x"
type textarea "One personal quality I deeply admire a"
type textarea "x"
type textarea "One personal quality I deeply admire an"
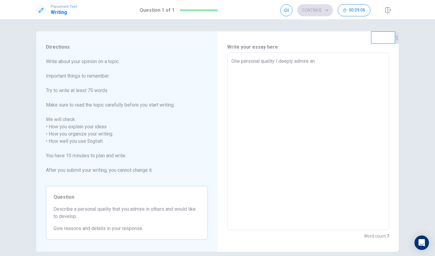
type textarea "x"
type textarea "One personal quality I deeply admire and"
type textarea "x"
type textarea "One personal quality I deeply admire and"
type textarea "x"
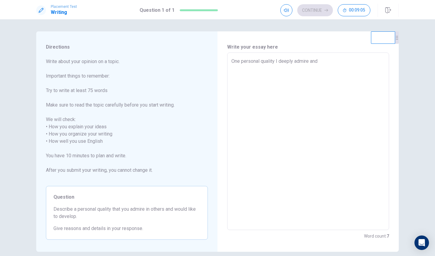
type textarea "One personal quality I deeply admire and w"
type textarea "x"
type textarea "One personal quality I deeply admire and wi"
type textarea "x"
type textarea "One personal quality I deeply admire and wis"
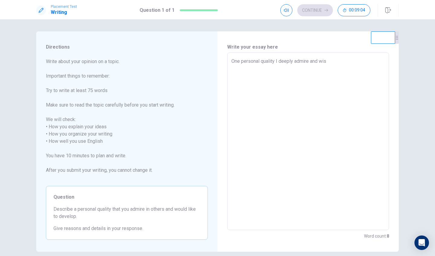
type textarea "x"
type textarea "One personal quality I deeply admire and wish"
type textarea "x"
type textarea "One personal quality I deeply admire and wish"
type textarea "x"
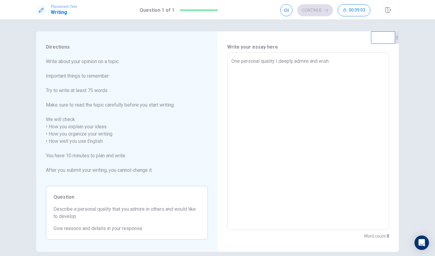
type textarea "One personal quality I deeply admire and wish t"
type textarea "x"
type textarea "One personal quality I deeply admire and wish to"
type textarea "x"
type textarea "One personal quality I deeply admire and wish to"
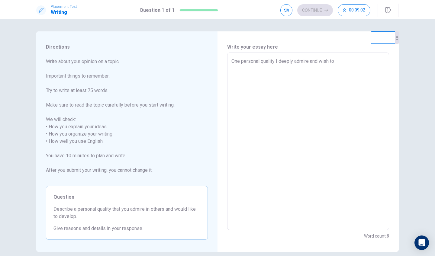
type textarea "x"
type textarea "One personal quality I deeply admire and wish to d"
type textarea "x"
type textarea "One personal quality I deeply admire and wish to de"
type textarea "x"
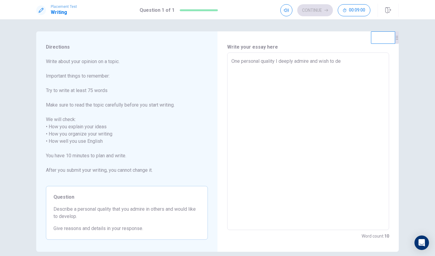
type textarea "One personal quality I deeply admire and wish to dev"
type textarea "x"
type textarea "One personal quality I deeply admire and wish to deve"
type textarea "x"
type textarea "One personal quality I deeply admire and wish to devel"
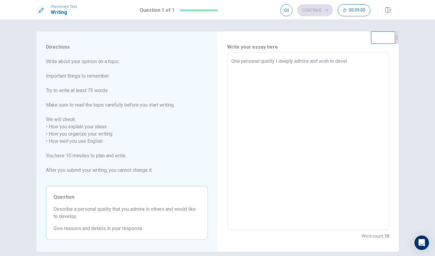
type textarea "x"
type textarea "One personal quality I deeply admire and wish to develo"
type textarea "x"
type textarea "One personal quality I deeply admire and wish to develop"
type textarea "x"
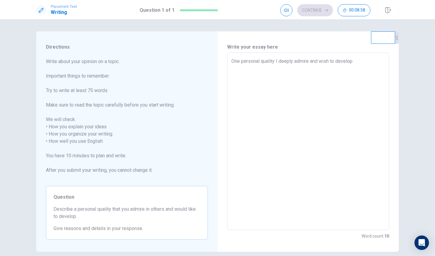
type textarea "One personal quality I deeply admire and wish to develop"
type textarea "x"
type textarea "One personal quality I deeply admire and wish to develop i"
type textarea "x"
type textarea "One personal quality I deeply admire and wish to develop is"
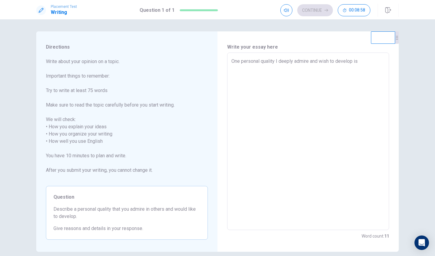
type textarea "x"
type textarea "One personal quality I deeply admire and wish to develop is"
type textarea "x"
type textarea "One personal quality I deeply admire and wish to develop is p"
type textarea "x"
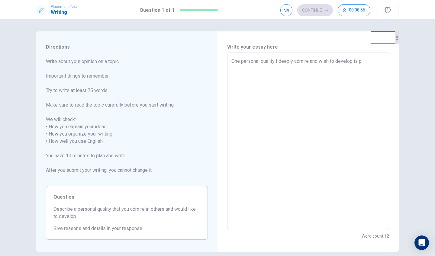
type textarea "One personal quality I deeply admire and wish to develop is pe"
type textarea "x"
type textarea "One personal quality I deeply admire and wish to develop is per"
type textarea "x"
type textarea "One personal quality I deeply admire and wish to develop is pers"
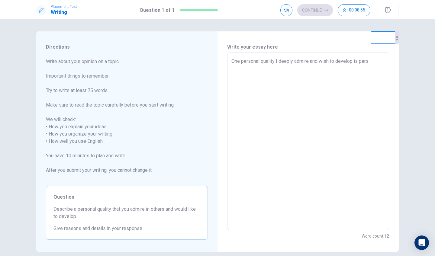
type textarea "x"
type textarea "One personal quality I deeply admire and wish to develop is perse"
type textarea "x"
type textarea "One personal quality I deeply admire and wish to develop is [PERSON_NAME]"
type textarea "x"
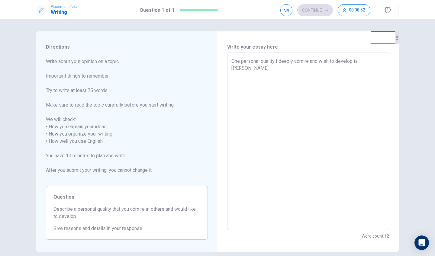
type textarea "One personal quality I deeply admire and wish to develop is perserv"
type textarea "x"
type textarea "One personal quality I deeply admire and wish to develop is [PERSON_NAME]"
type textarea "x"
type textarea "One personal quality I deeply admire and wish to develop is perserver"
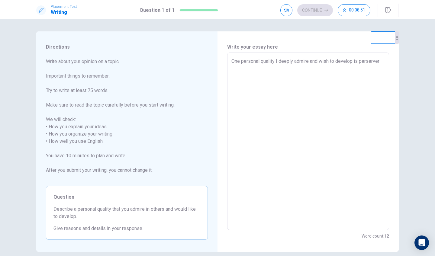
type textarea "x"
type textarea "One personal quality I deeply admire and wish to develop is [PERSON_NAME]"
type textarea "x"
type textarea "One personal quality I deeply admire and wish to develop is [PERSON_NAME]"
type textarea "x"
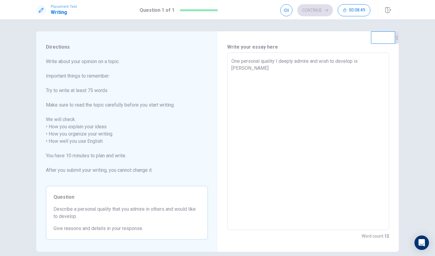
type textarea "One personal quality I deeply admire and wish to develop is perserveranc"
type textarea "x"
type textarea "One personal quality I deeply admire and wish to develop is perserverance"
type textarea "x"
type textarea "One personal quality I deeply admire and wish to develop is perserverance"
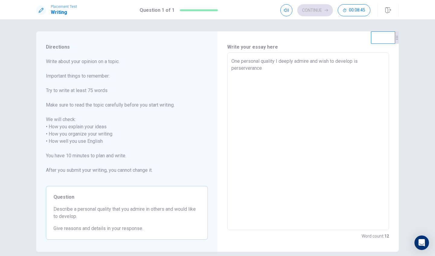
type textarea "x"
type textarea "One personal quality I deeply admire and wish to develop is perserverance"
type textarea "x"
type textarea "One personal quality I deeply admire and wish to develop is perserverance."
type textarea "x"
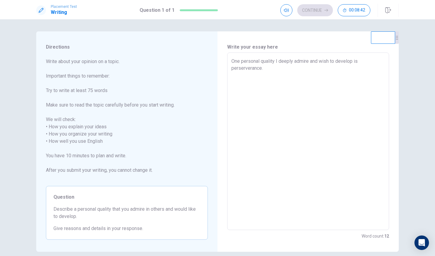
type textarea "One personal quality I deeply admire and wish to develop is perserverance."
type textarea "x"
type textarea "One personal quality I deeply admire and wish to develop is perserverance."
type textarea "x"
type textarea "One personal quality I deeply admire and wish to develop is perserverance."
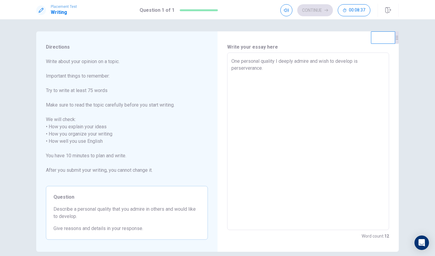
type textarea "x"
type textarea "One personal quality I deeply admire and wish to develop is perserverance. P"
type textarea "x"
type textarea "One personal quality I deeply admire and wish to develop is perserverance. Pe"
type textarea "x"
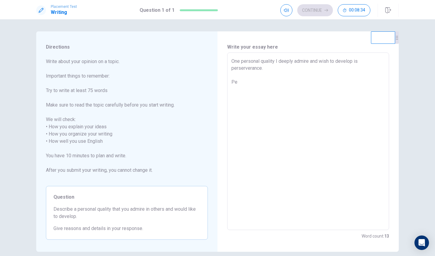
type textarea "One personal quality I deeply admire and wish to develop is perserverance. Per"
type textarea "x"
type textarea "One personal quality I deeply admire and wish to develop is perserverance. Pers"
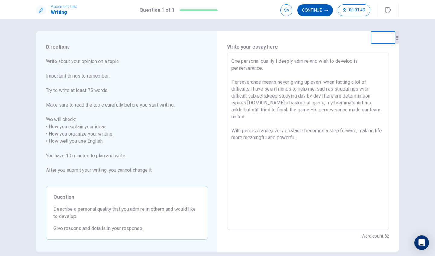
click at [319, 13] on button "Continue" at bounding box center [315, 10] width 36 height 12
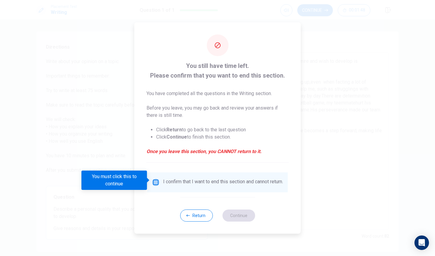
click at [153, 180] on input "You must click this to continue" at bounding box center [155, 182] width 7 height 7
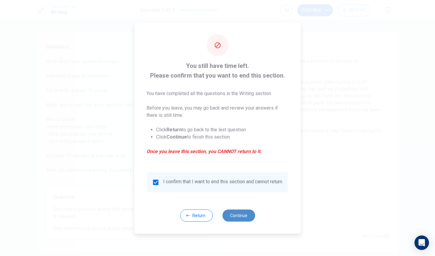
click at [244, 218] on button "Continue" at bounding box center [238, 215] width 33 height 12
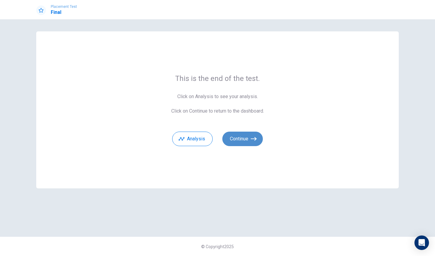
click at [238, 132] on button "Continue" at bounding box center [242, 139] width 40 height 14
